Goal: Find specific page/section: Find specific page/section

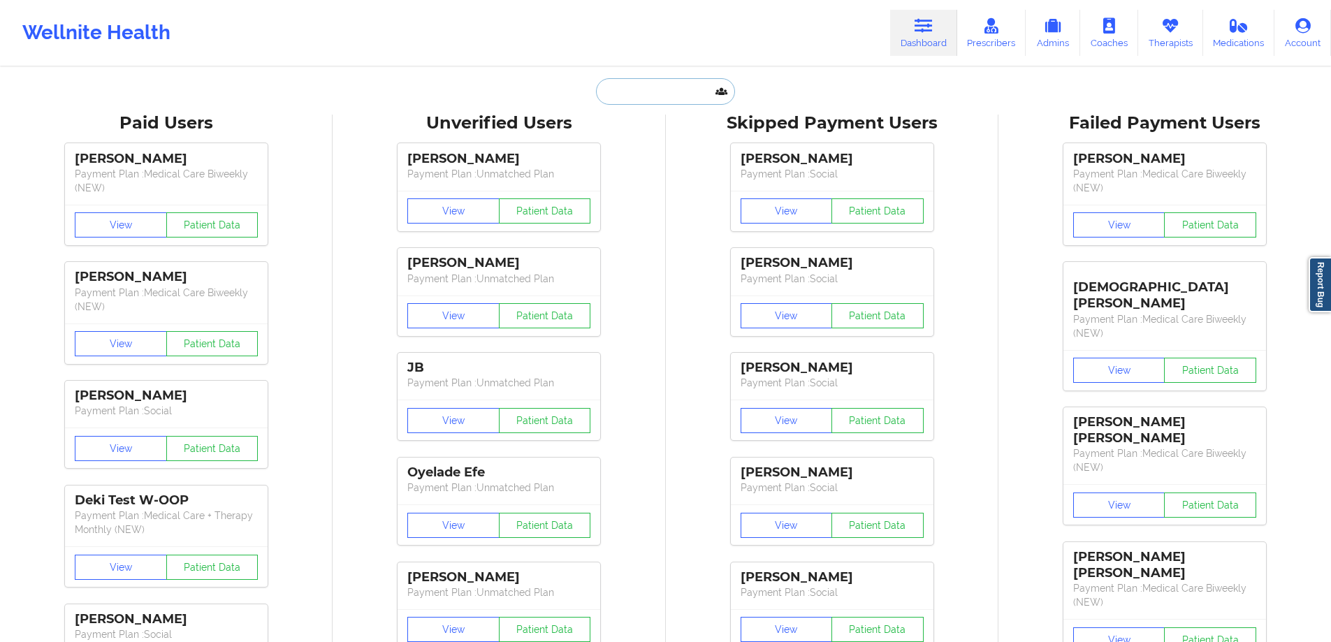
click at [679, 80] on input "text" at bounding box center [665, 91] width 138 height 27
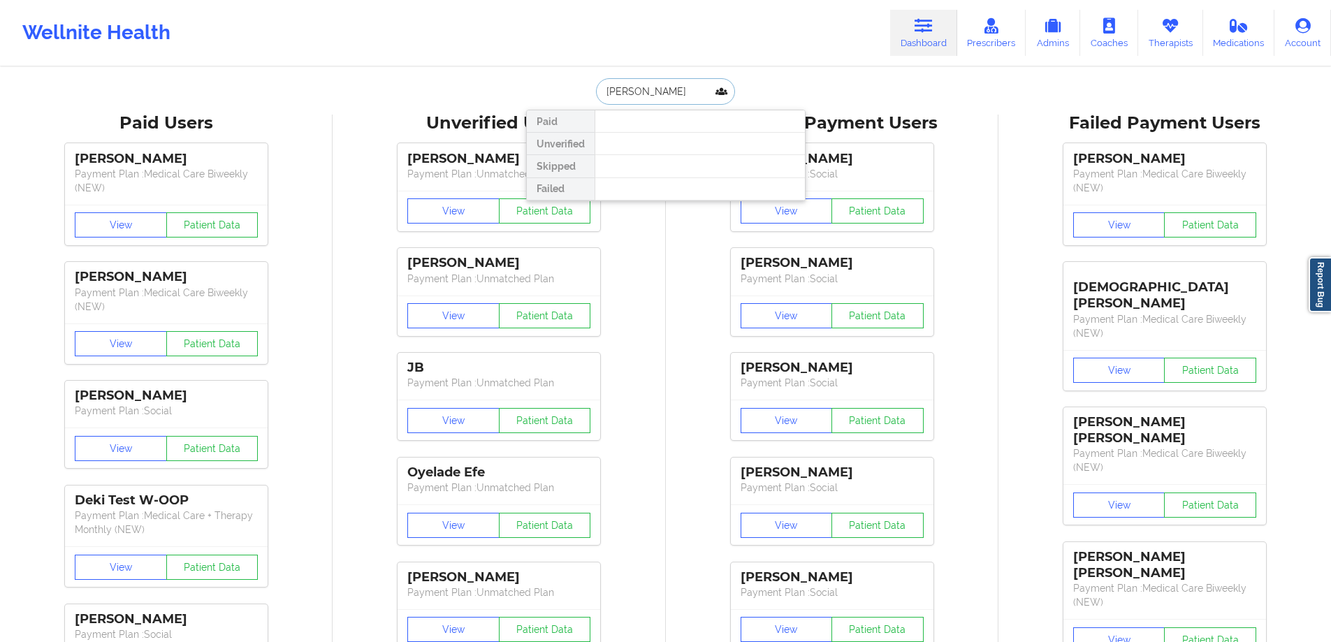
type input "[PERSON_NAME]"
click at [688, 93] on input "[PERSON_NAME]" at bounding box center [665, 91] width 138 height 27
drag, startPoint x: 688, startPoint y: 93, endPoint x: 575, endPoint y: 90, distance: 113.2
click at [575, 90] on div "[PERSON_NAME] Paid Unverified Skipped Failed" at bounding box center [665, 91] width 279 height 27
